Goal: Information Seeking & Learning: Learn about a topic

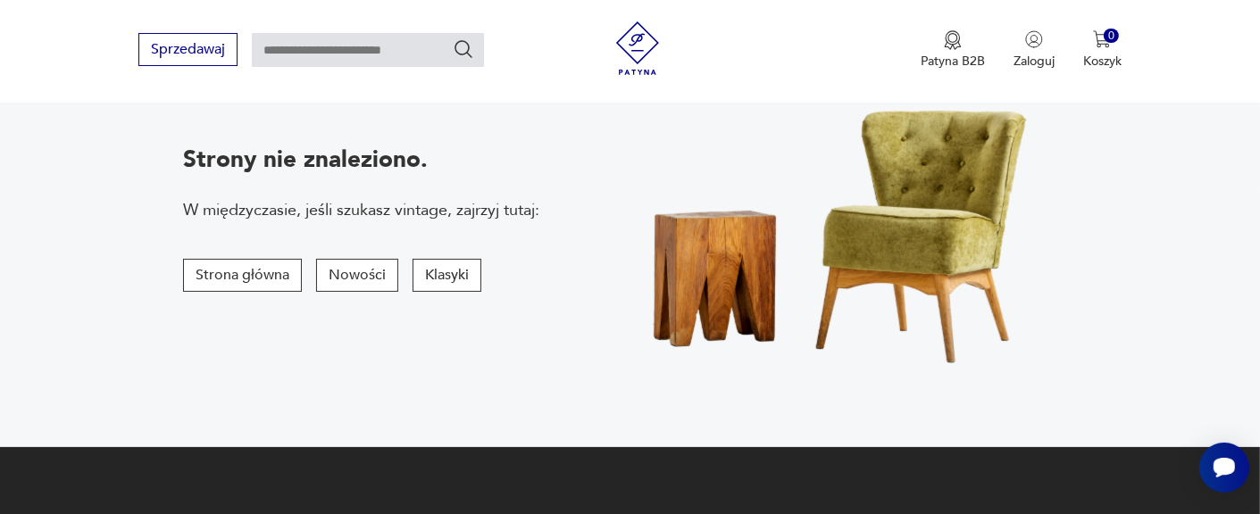
scroll to position [268, 0]
